Goal: Task Accomplishment & Management: Manage account settings

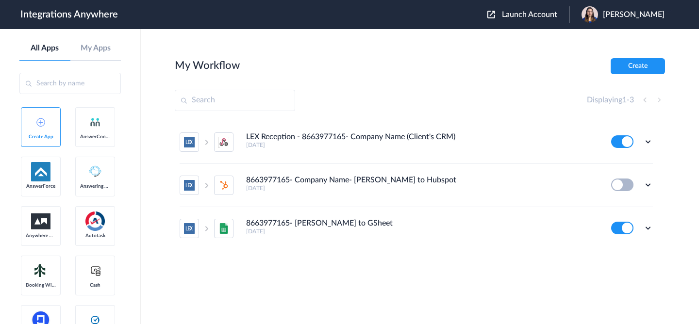
click at [526, 13] on span "Launch Account" at bounding box center [529, 15] width 55 height 8
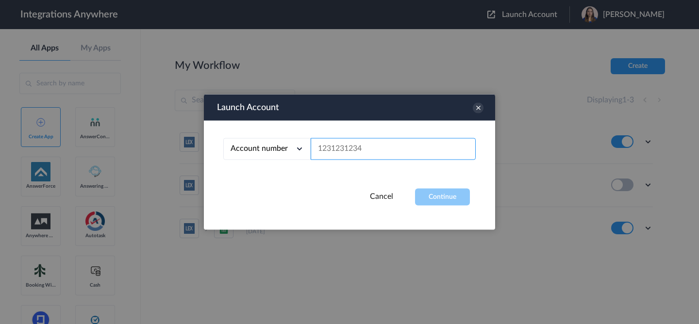
click at [398, 141] on input "text" at bounding box center [393, 149] width 165 height 22
paste input "2525139389"
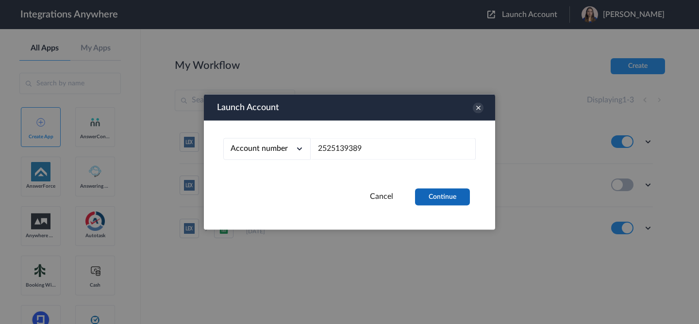
click at [445, 198] on button "Continue" at bounding box center [442, 197] width 55 height 17
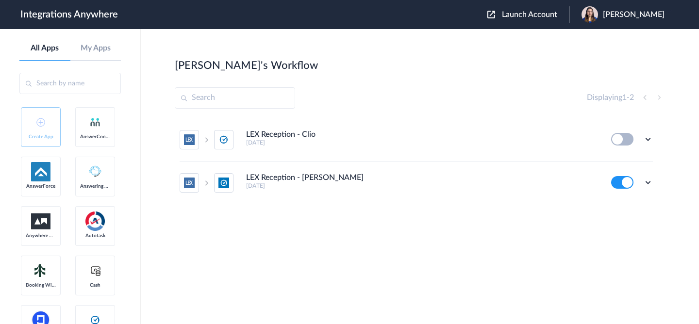
click at [653, 184] on ul "LEX Reception - Clio 9 days ago Edit Task history Delete LEX Reception - Clio G…" at bounding box center [416, 161] width 483 height 86
click at [651, 182] on icon at bounding box center [648, 183] width 10 height 10
click at [620, 201] on link "Edit" at bounding box center [608, 204] width 23 height 7
click at [622, 17] on span "[PERSON_NAME]" at bounding box center [634, 14] width 62 height 9
click at [533, 13] on span "Launch Account" at bounding box center [529, 15] width 55 height 8
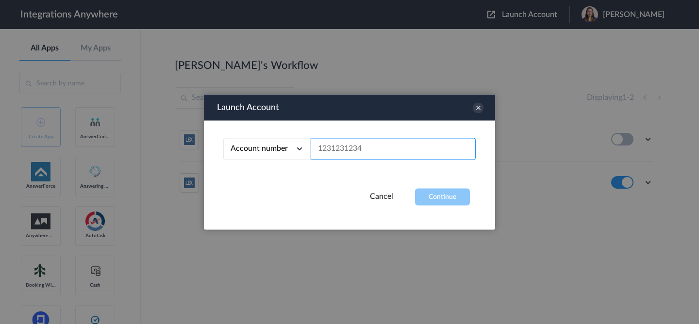
click at [412, 154] on input "text" at bounding box center [393, 149] width 165 height 22
paste input "9106378658"
type input "9106378658"
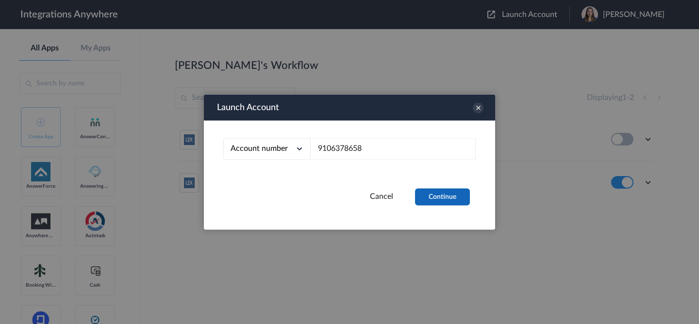
click at [440, 198] on button "Continue" at bounding box center [442, 197] width 55 height 17
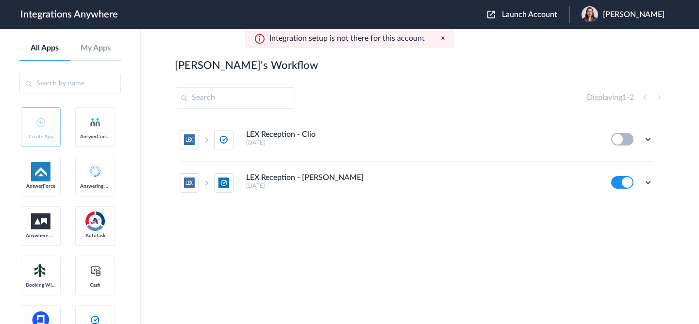
click at [610, 15] on span "[PERSON_NAME]" at bounding box center [634, 14] width 62 height 9
click at [588, 45] on li "My Account" at bounding box center [621, 40] width 105 height 18
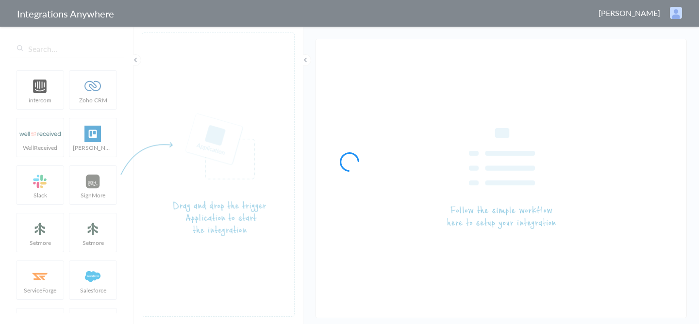
type input "LEX Reception - Clio Grow"
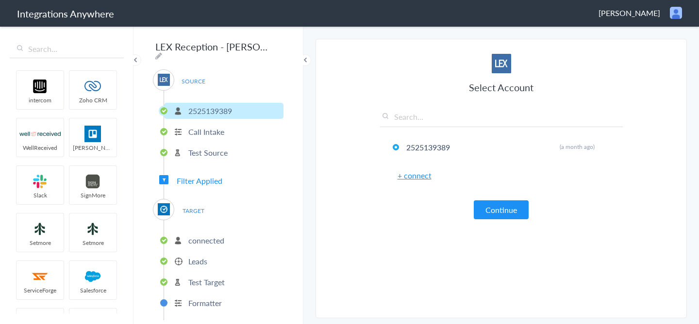
click at [211, 239] on p "connected" at bounding box center [206, 240] width 36 height 11
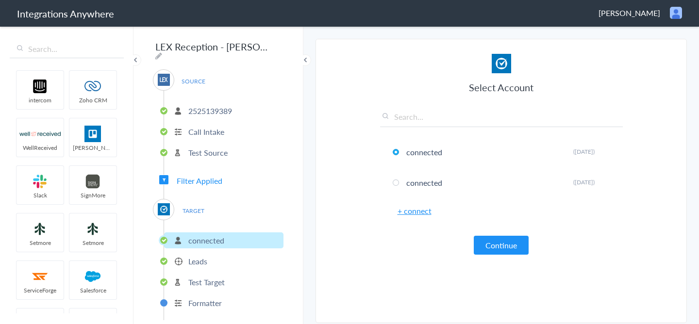
click at [198, 256] on p "Leads" at bounding box center [197, 261] width 19 height 11
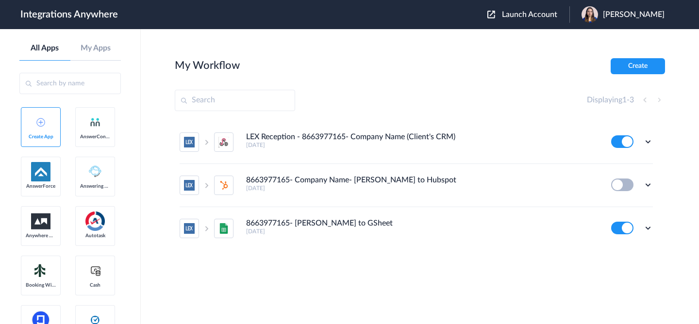
click at [520, 17] on span "Launch Account" at bounding box center [529, 15] width 55 height 8
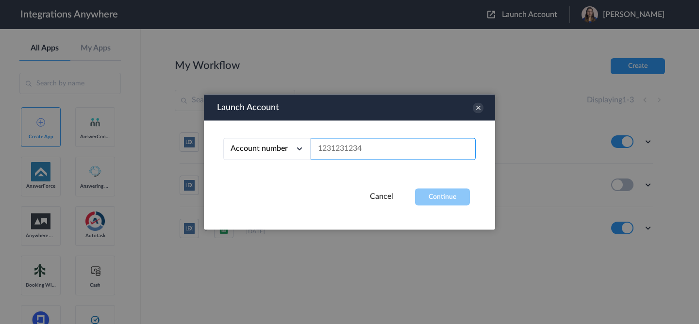
click at [375, 150] on input "text" at bounding box center [393, 149] width 165 height 22
paste input "9106378658"
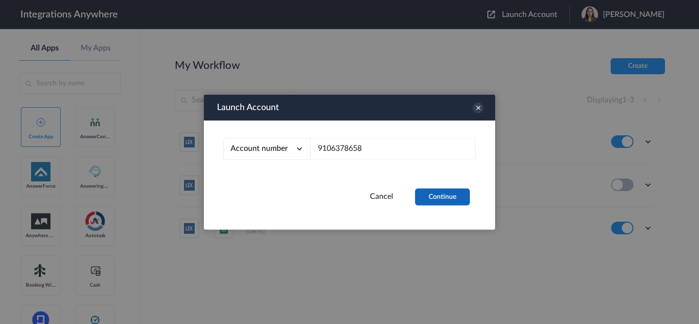
click at [439, 195] on button "Continue" at bounding box center [442, 197] width 55 height 17
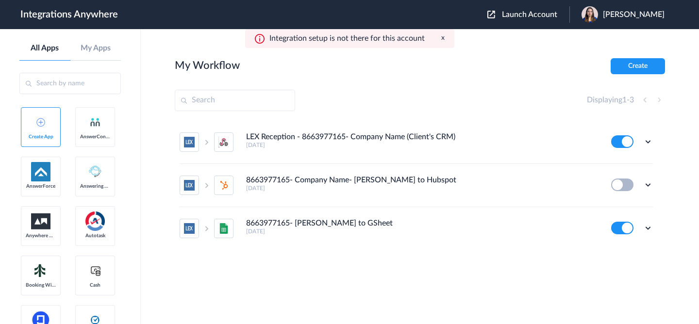
click at [524, 15] on span "Launch Account" at bounding box center [529, 15] width 55 height 8
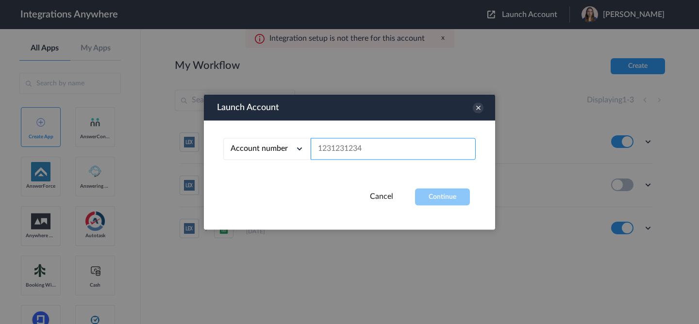
click at [411, 148] on input "text" at bounding box center [393, 149] width 165 height 22
paste input "1260008170"
type input "1260008170"
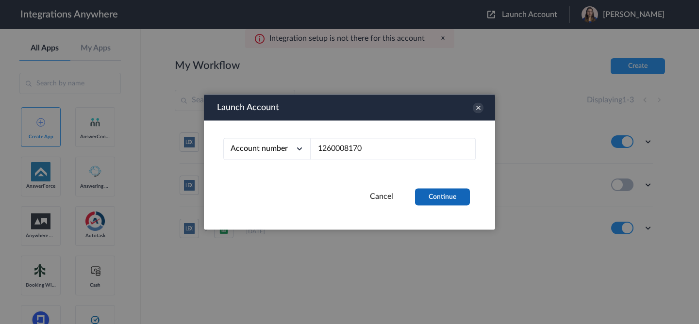
click at [446, 203] on button "Continue" at bounding box center [442, 197] width 55 height 17
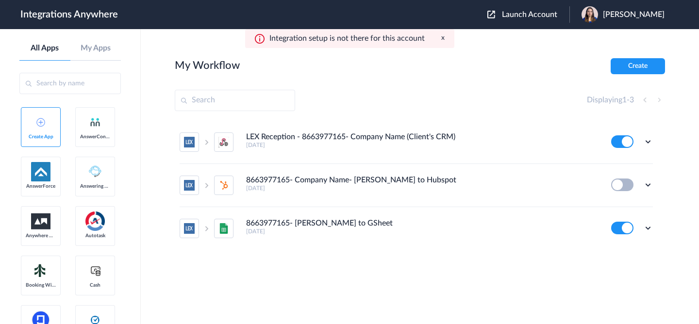
click at [620, 16] on span "[PERSON_NAME]" at bounding box center [634, 14] width 62 height 9
click at [595, 47] on li "Logout" at bounding box center [621, 40] width 105 height 18
